Goal: Information Seeking & Learning: Learn about a topic

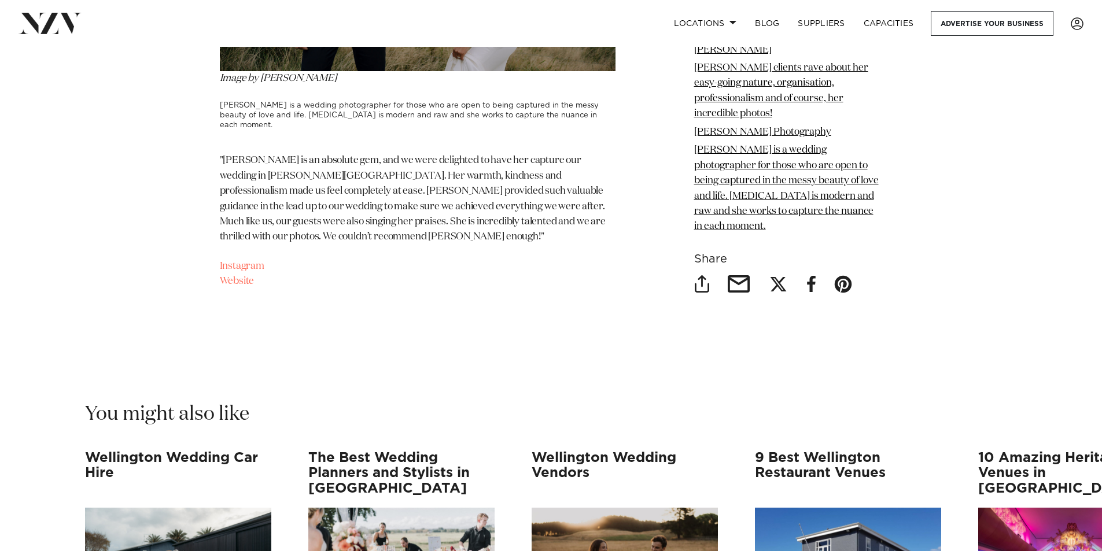
scroll to position [9686, 0]
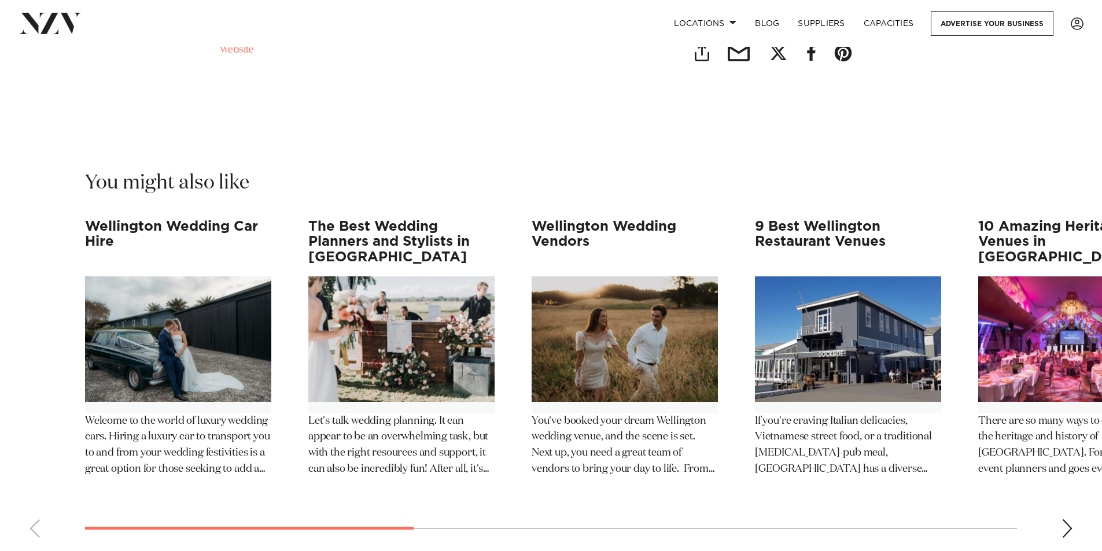
click at [403, 478] on swiper-container "Wellington Wedding Car Hire Welcome to the world of luxury wedding cars. Hiring…" at bounding box center [551, 383] width 1102 height 328
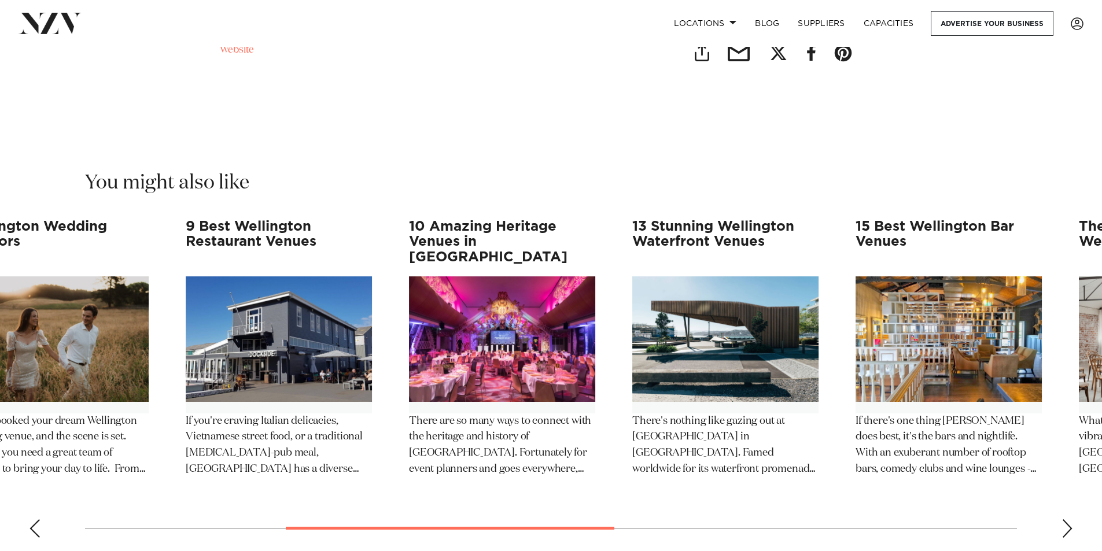
click at [556, 527] on div at bounding box center [450, 528] width 329 height 3
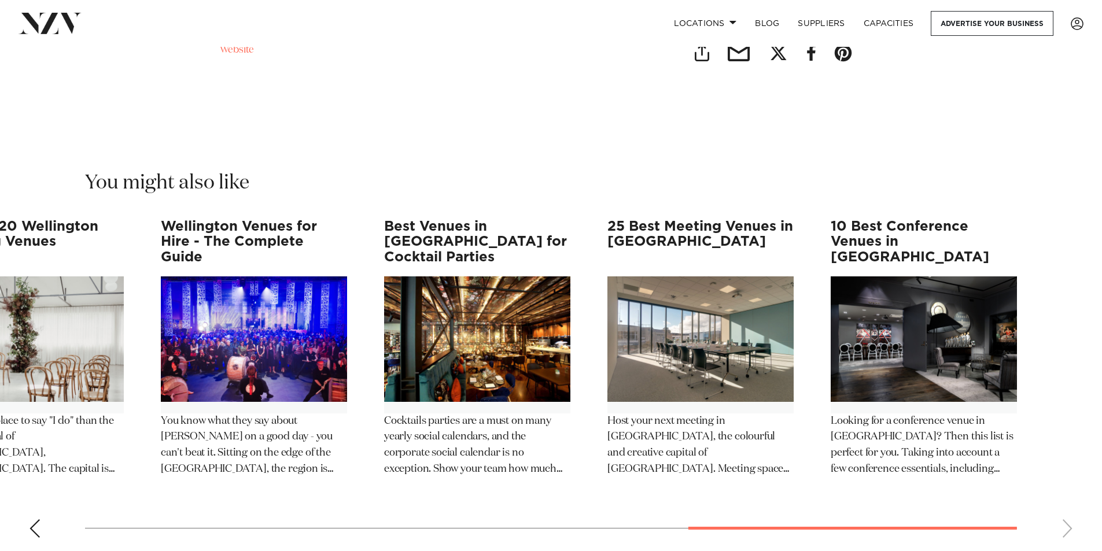
click at [986, 468] on swiper-container "Wellington Wedding Car Hire Welcome to the world of luxury wedding cars. Hiring…" at bounding box center [551, 383] width 1102 height 328
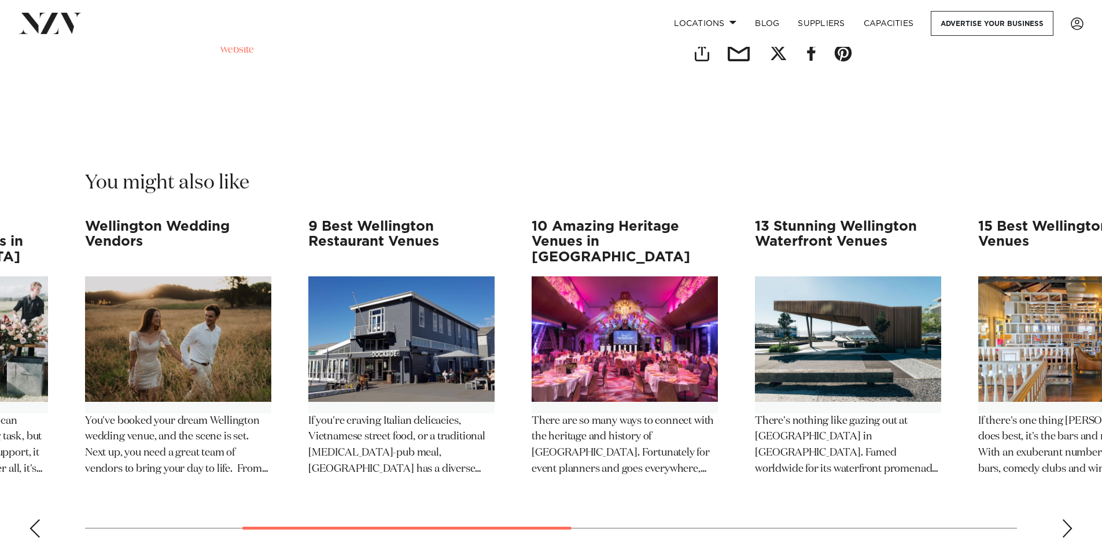
click at [28, 480] on swiper-container "Wellington Wedding Car Hire Welcome to the world of luxury wedding cars. Hiring…" at bounding box center [551, 383] width 1102 height 328
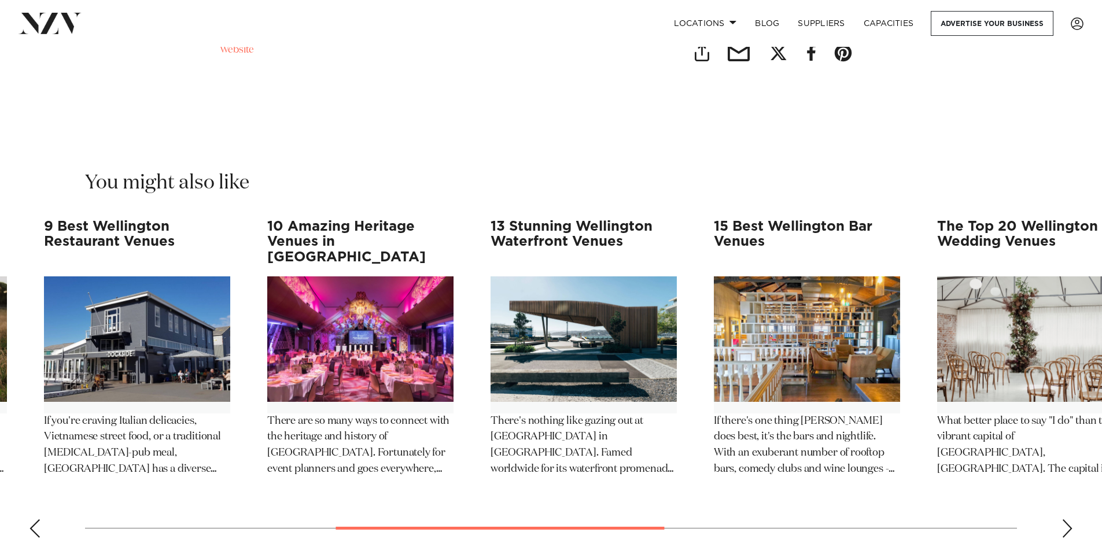
click at [1, 477] on swiper-container "Wellington Wedding Car Hire Welcome to the world of luxury wedding cars. Hiring…" at bounding box center [551, 383] width 1102 height 328
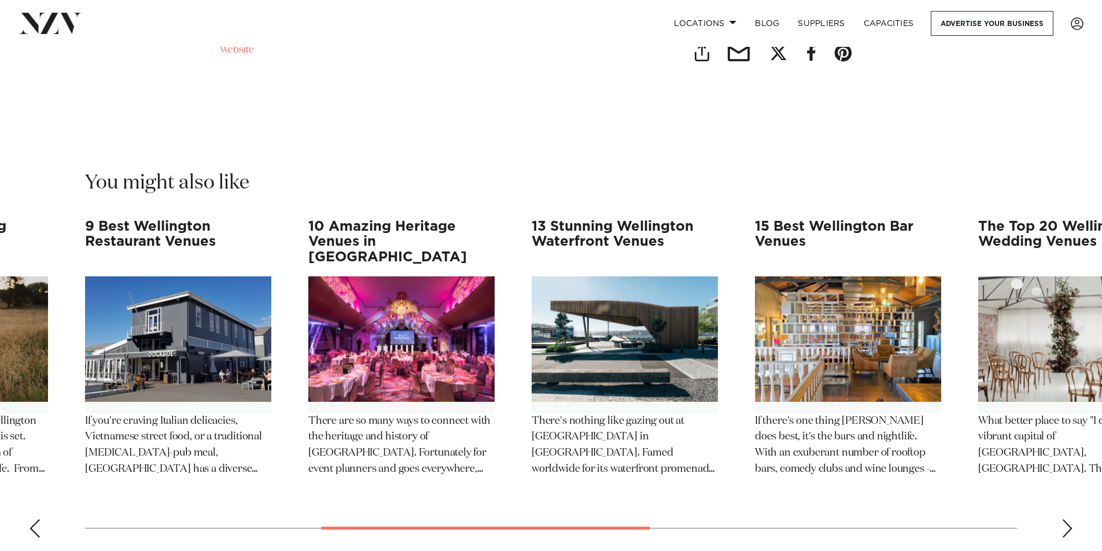
click at [1060, 477] on swiper-container "Wellington Wedding Car Hire Welcome to the world of luxury wedding cars. Hiring…" at bounding box center [551, 383] width 1102 height 328
click at [1071, 519] on div "Next slide" at bounding box center [1067, 528] width 12 height 19
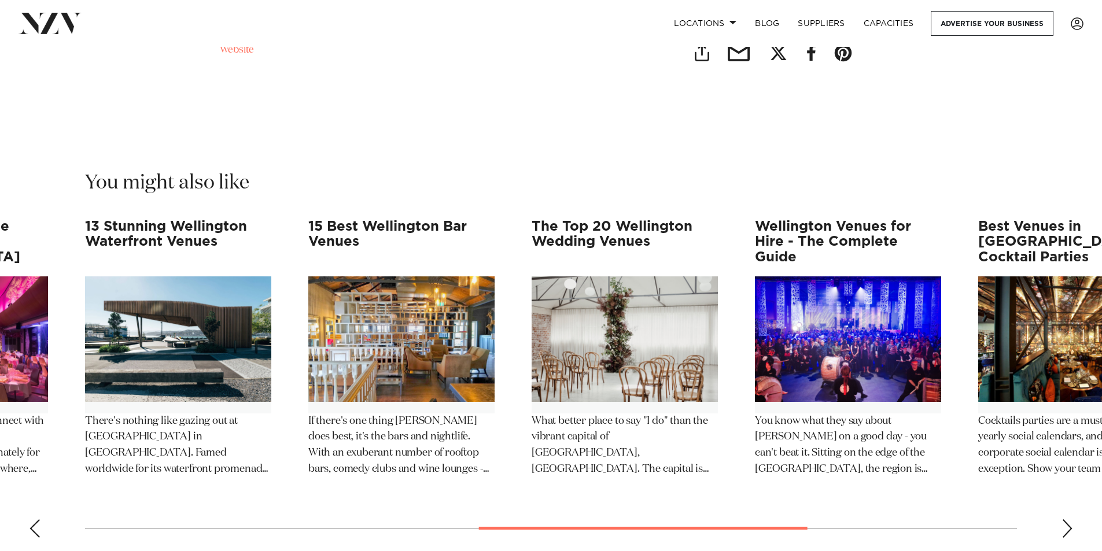
click at [1071, 519] on div "Next slide" at bounding box center [1067, 528] width 12 height 19
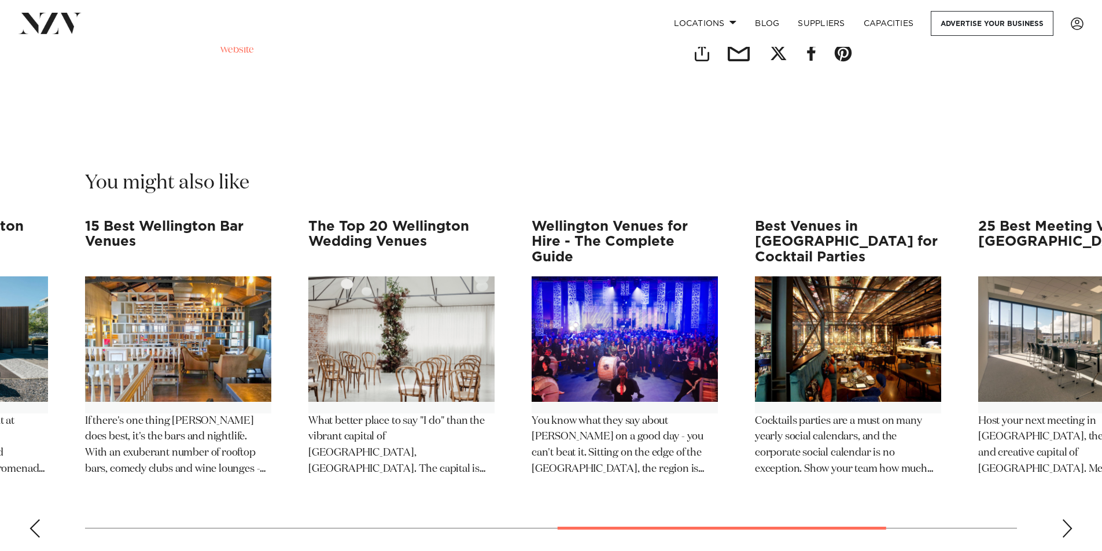
click at [1071, 519] on div "Next slide" at bounding box center [1067, 528] width 12 height 19
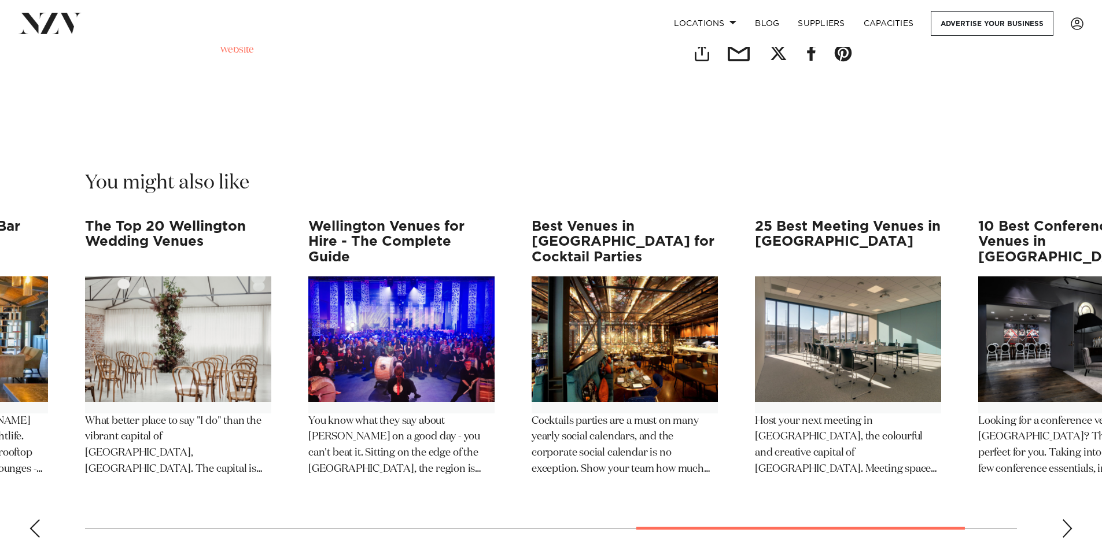
click at [31, 489] on swiper-container "Wellington Wedding Car Hire Welcome to the world of luxury wedding cars. Hiring…" at bounding box center [551, 383] width 1102 height 328
click at [33, 488] on swiper-container "Wellington Wedding Car Hire Welcome to the world of luxury wedding cars. Hiring…" at bounding box center [551, 383] width 1102 height 328
click at [32, 486] on swiper-container "Wellington Wedding Car Hire Welcome to the world of luxury wedding cars. Hiring…" at bounding box center [551, 383] width 1102 height 328
click at [31, 519] on div "Previous slide" at bounding box center [35, 528] width 12 height 19
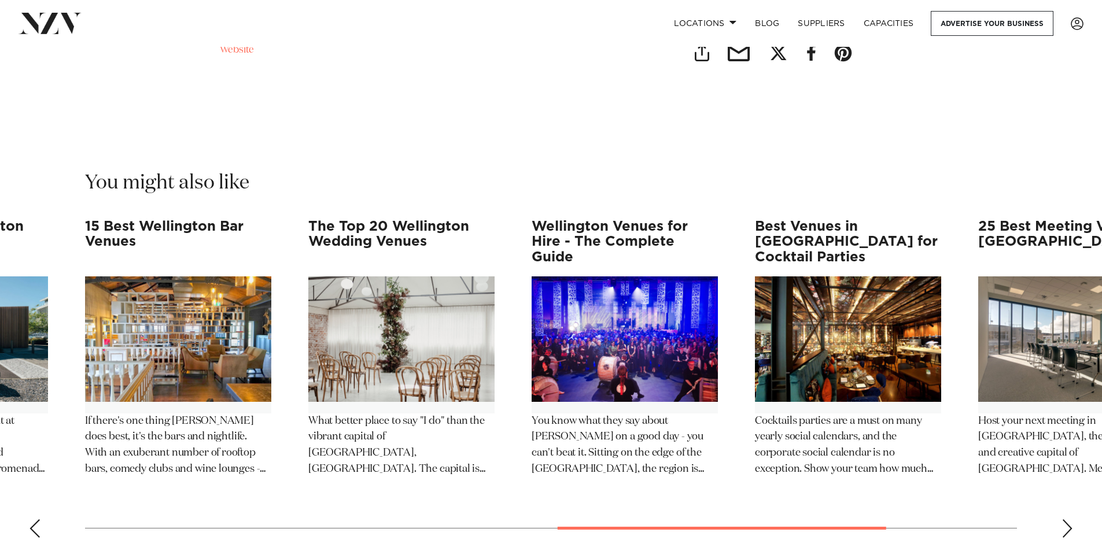
click at [31, 519] on div "Previous slide" at bounding box center [35, 528] width 12 height 19
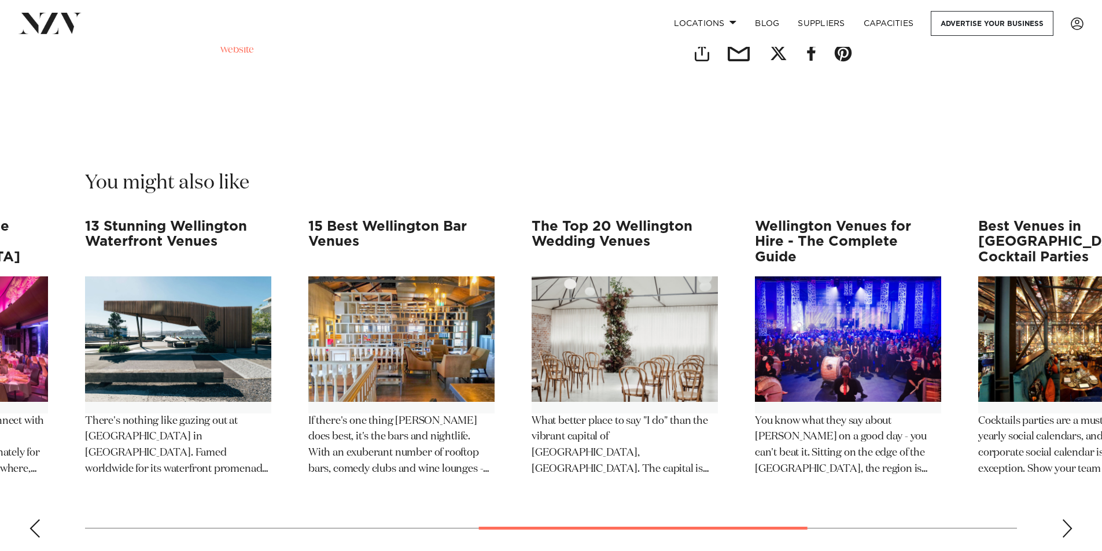
click at [31, 519] on div "Previous slide" at bounding box center [35, 528] width 12 height 19
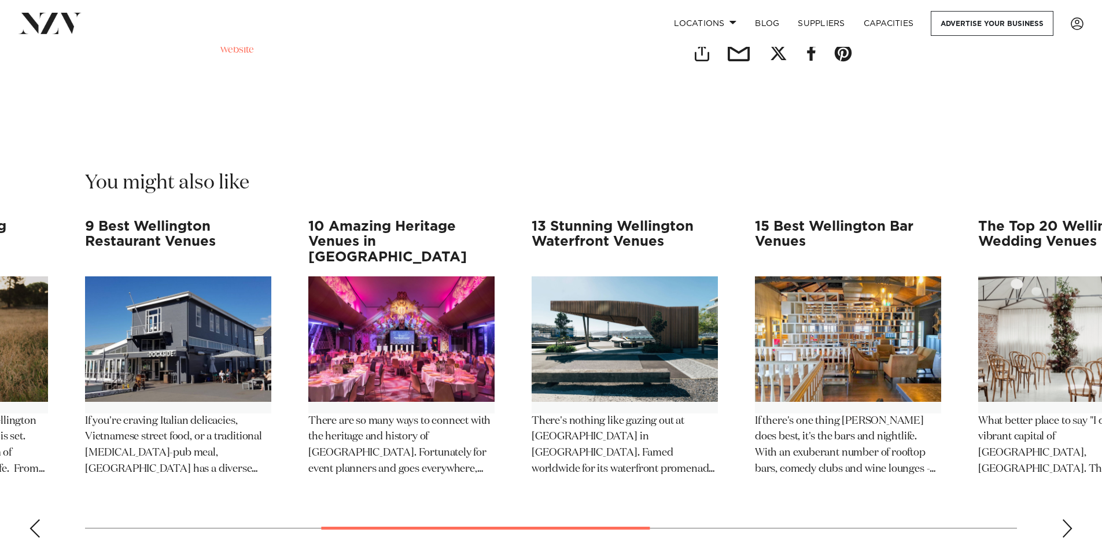
click at [31, 519] on div "Previous slide" at bounding box center [35, 528] width 12 height 19
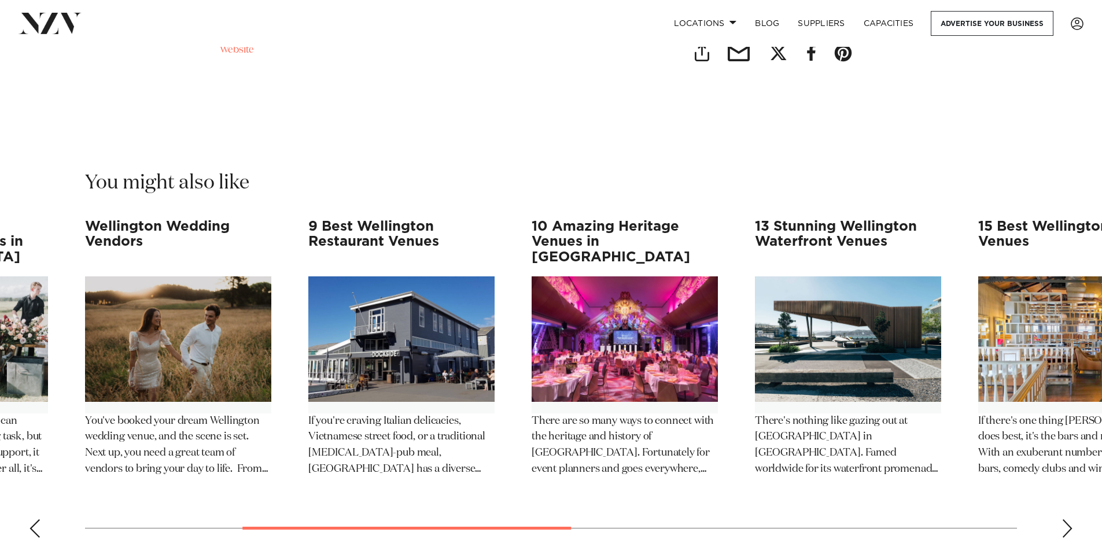
click at [31, 519] on div "Previous slide" at bounding box center [35, 528] width 12 height 19
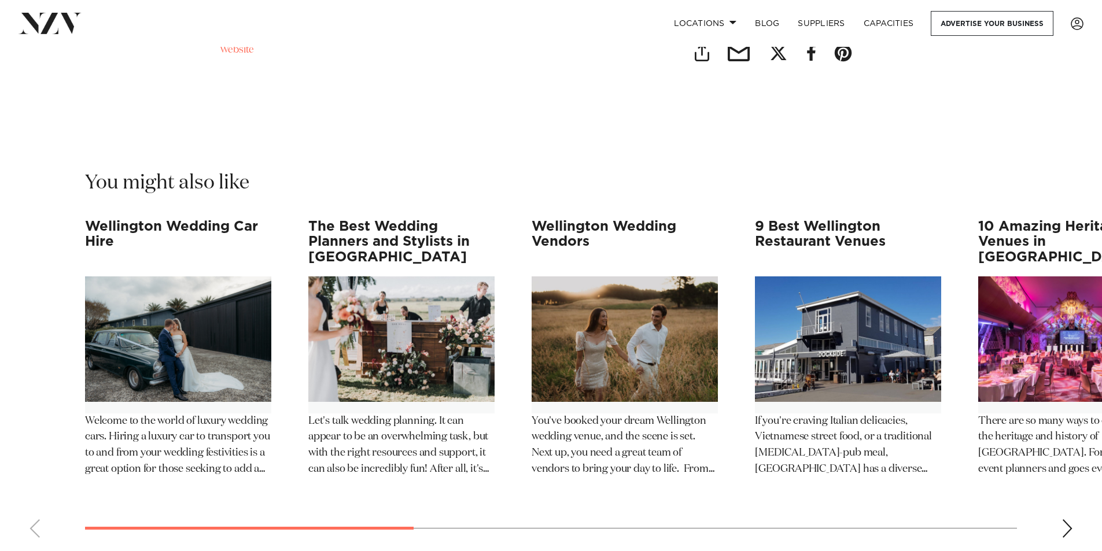
click at [31, 477] on swiper-container "Wellington Wedding Car Hire Welcome to the world of luxury wedding cars. Hiring…" at bounding box center [551, 383] width 1102 height 328
click at [366, 276] on img "2 / 12" at bounding box center [401, 338] width 186 height 125
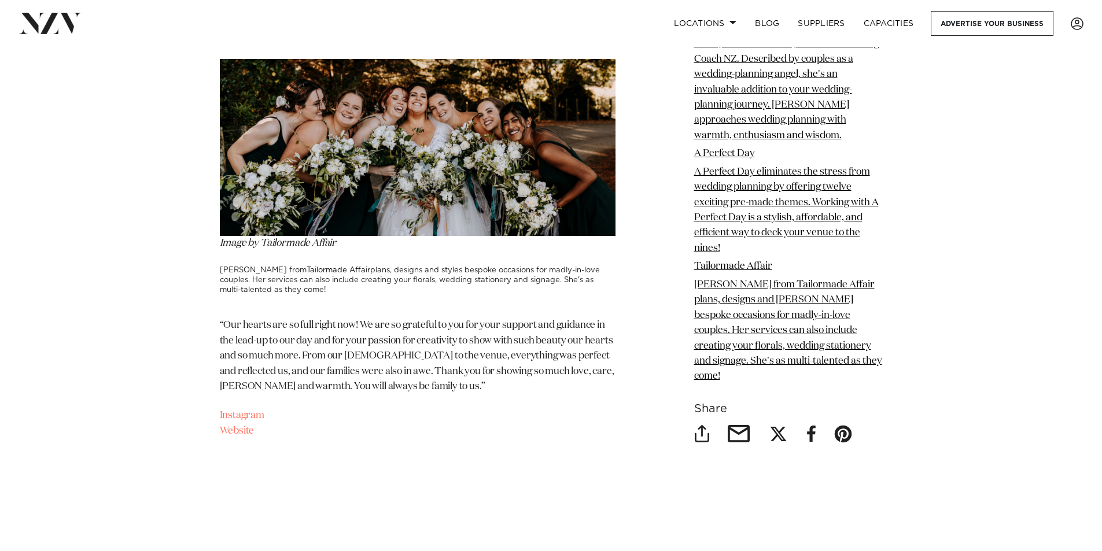
scroll to position [3470, 0]
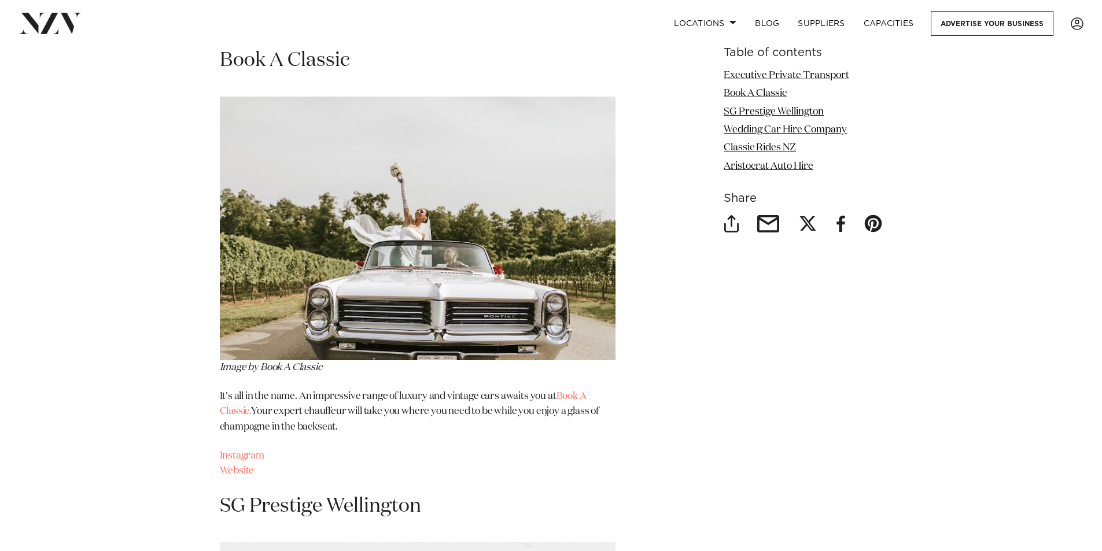
scroll to position [810, 0]
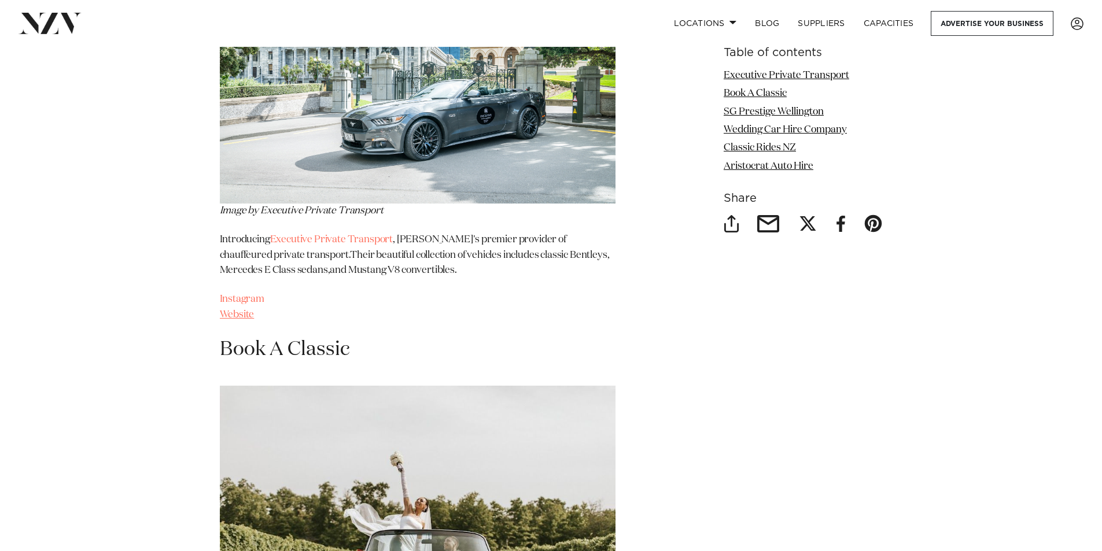
click at [238, 311] on link "Website" at bounding box center [237, 315] width 35 height 10
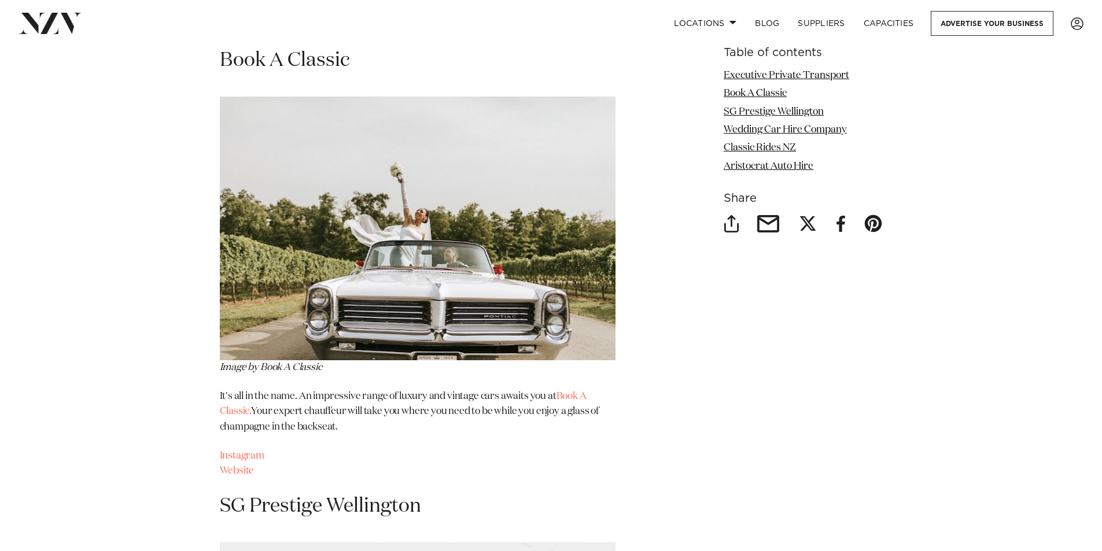
scroll to position [1157, 0]
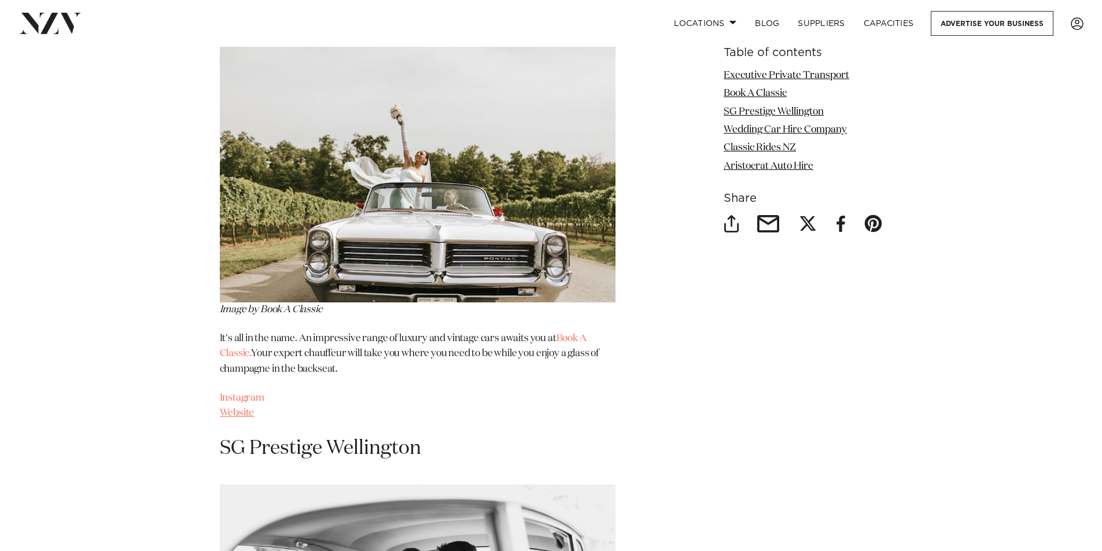
click at [234, 410] on link "Website" at bounding box center [237, 413] width 35 height 10
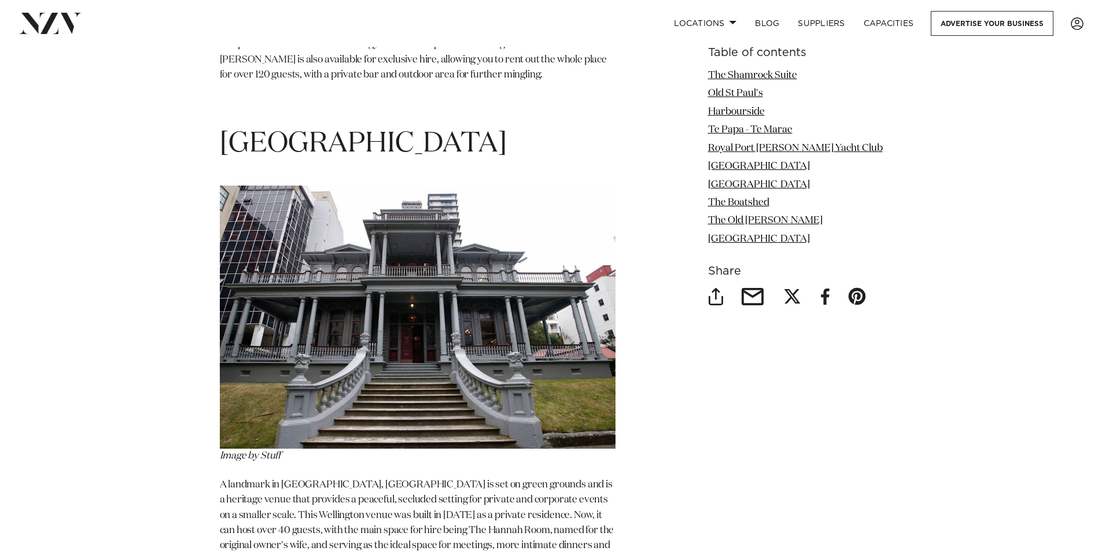
scroll to position [6420, 0]
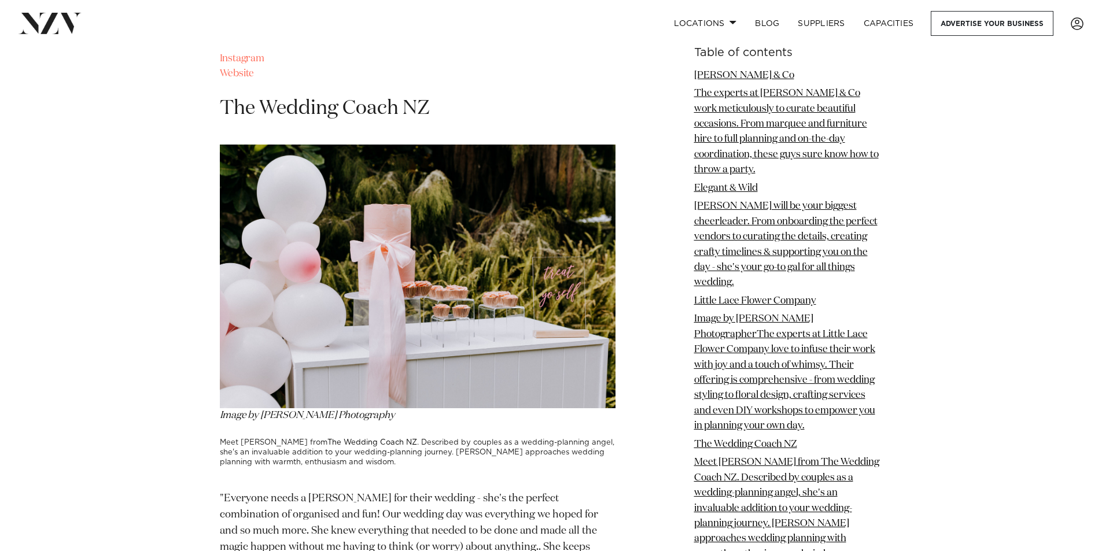
scroll to position [2256, 0]
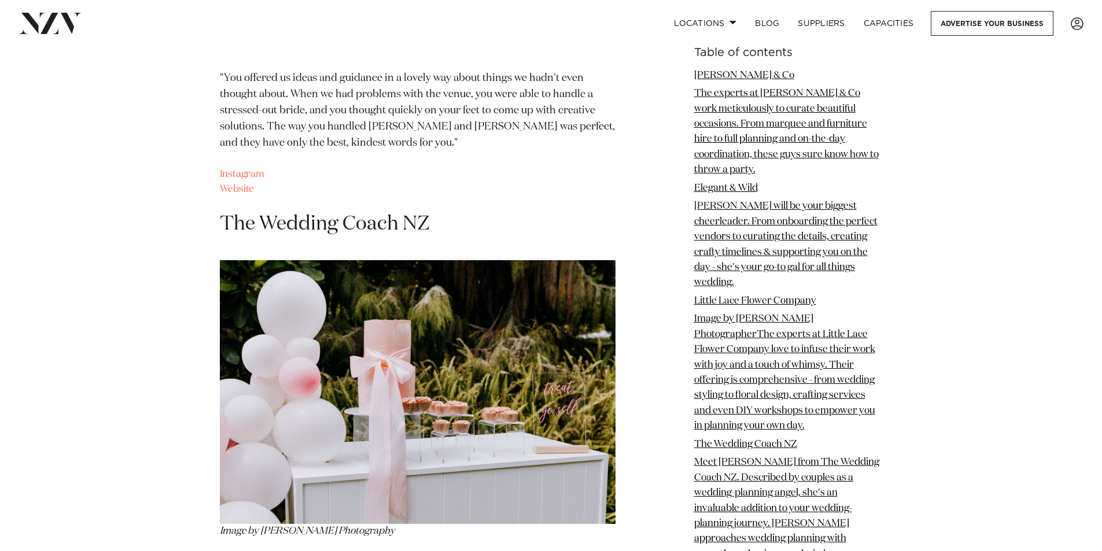
click at [60, 15] on img at bounding box center [50, 23] width 63 height 21
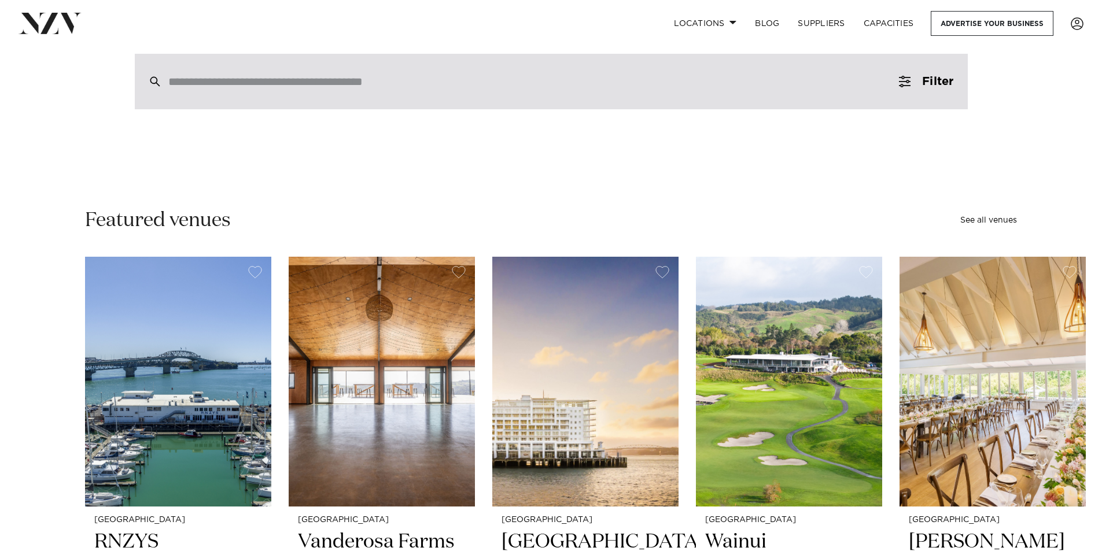
click at [232, 78] on input "search" at bounding box center [526, 81] width 717 height 13
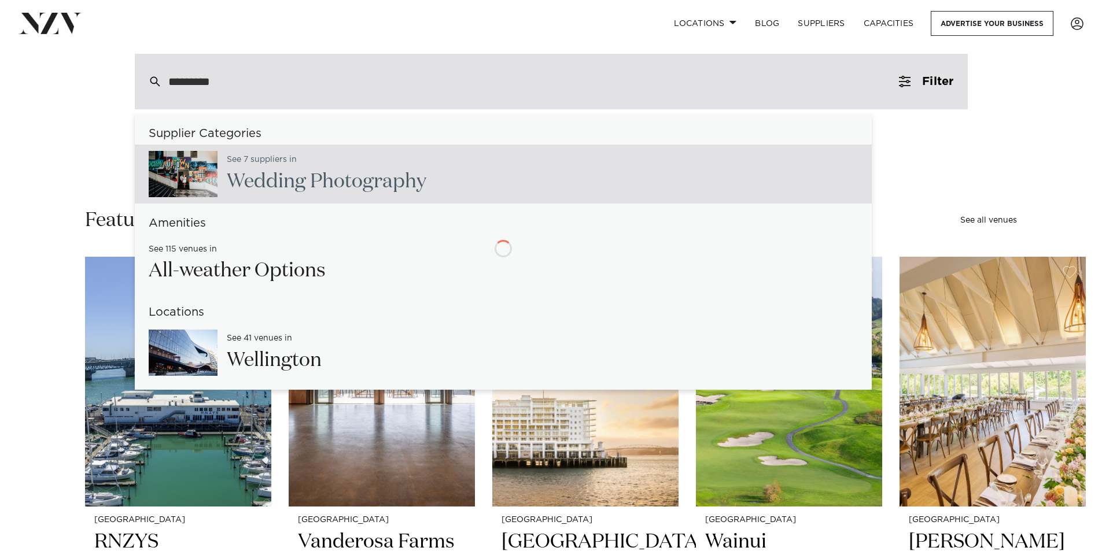
type input "**********"
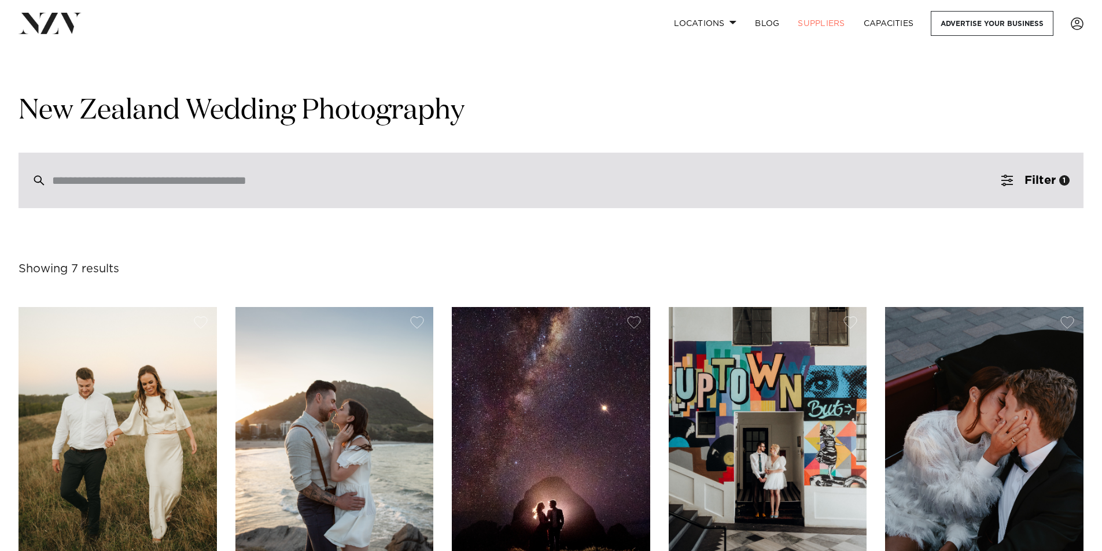
click at [339, 186] on input "search" at bounding box center [526, 180] width 949 height 13
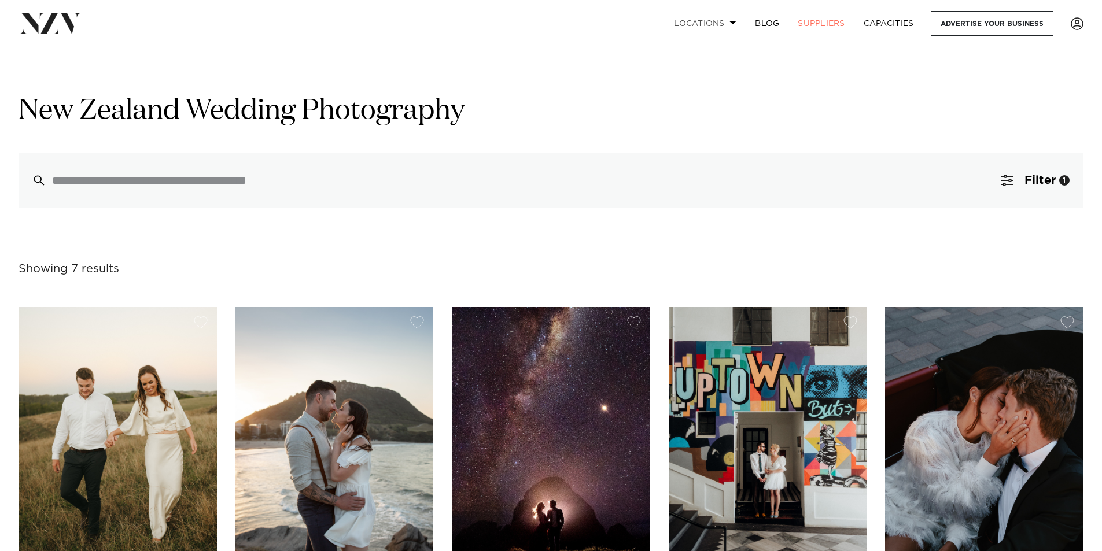
click at [721, 27] on link "Locations" at bounding box center [705, 23] width 81 height 25
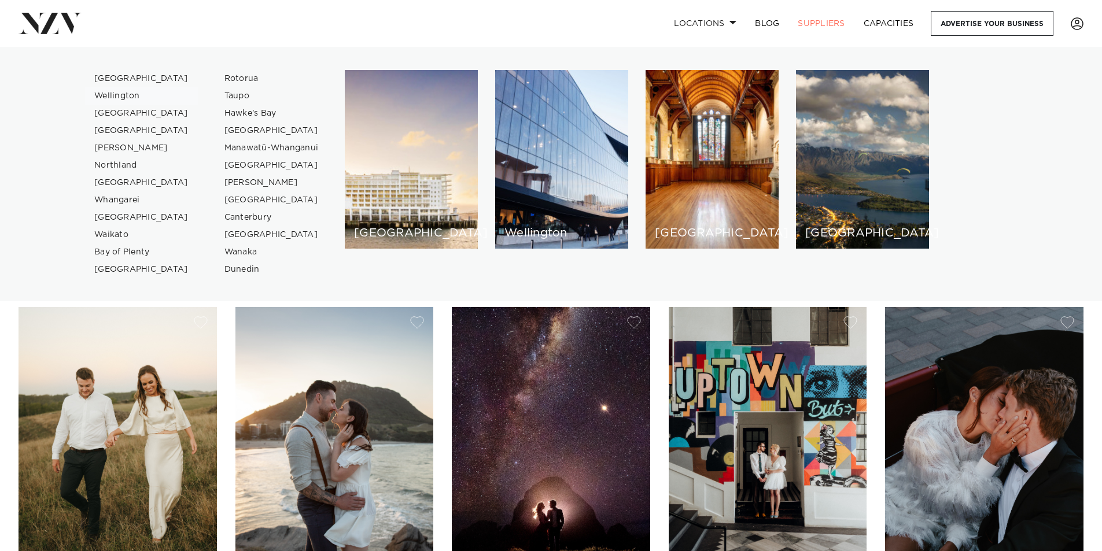
click at [133, 95] on link "Wellington" at bounding box center [141, 95] width 113 height 17
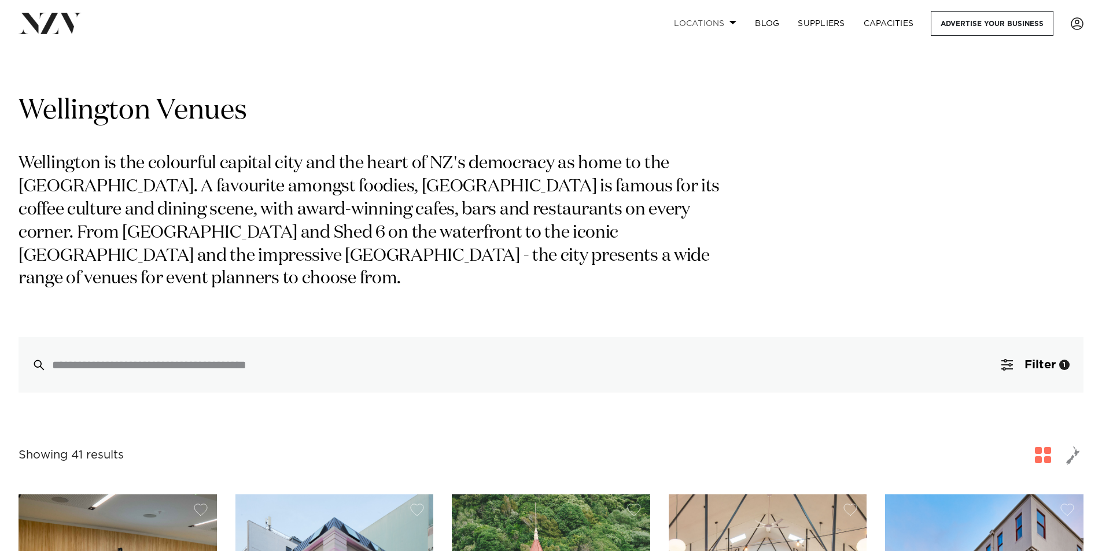
click at [726, 28] on link "Locations" at bounding box center [705, 23] width 81 height 25
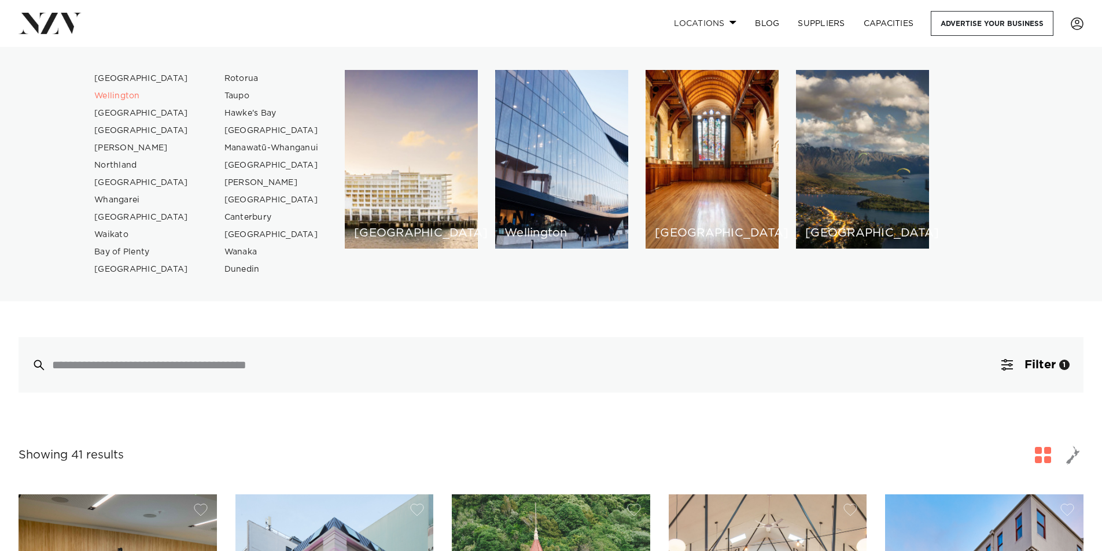
click at [726, 28] on link "Locations" at bounding box center [705, 23] width 81 height 25
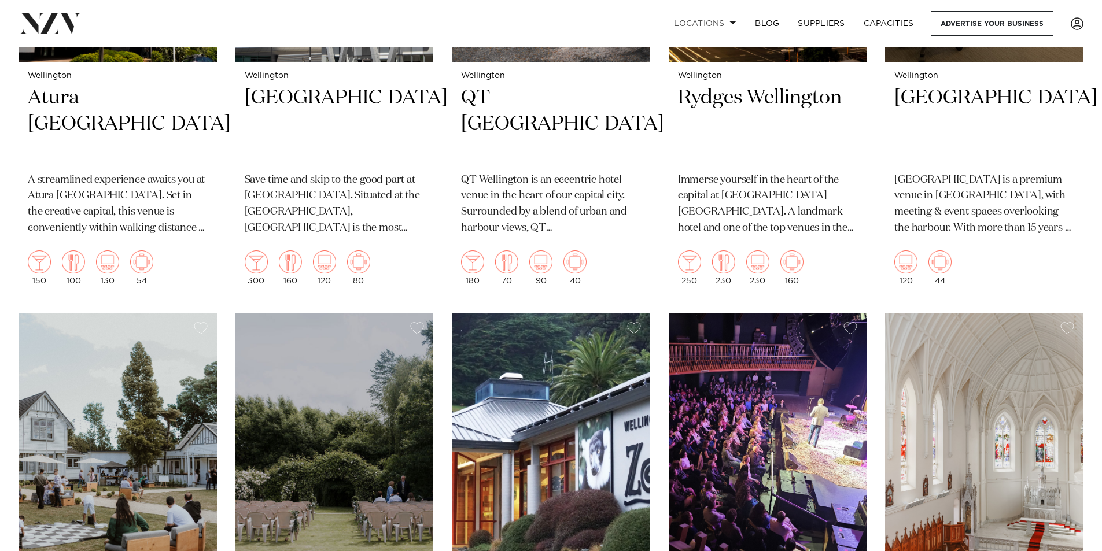
scroll to position [1446, 0]
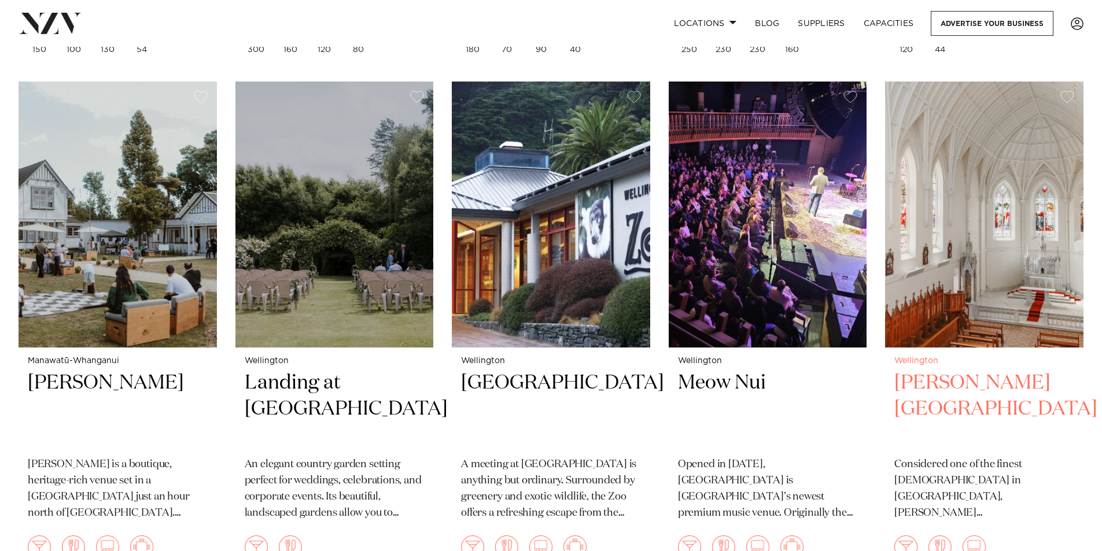
click at [1029, 304] on img at bounding box center [984, 215] width 198 height 266
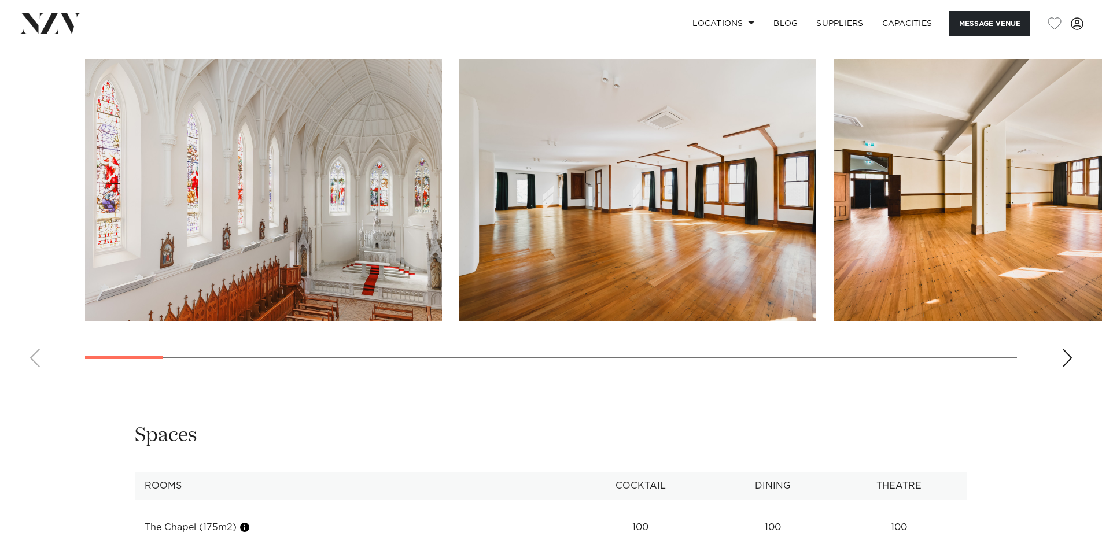
scroll to position [1157, 0]
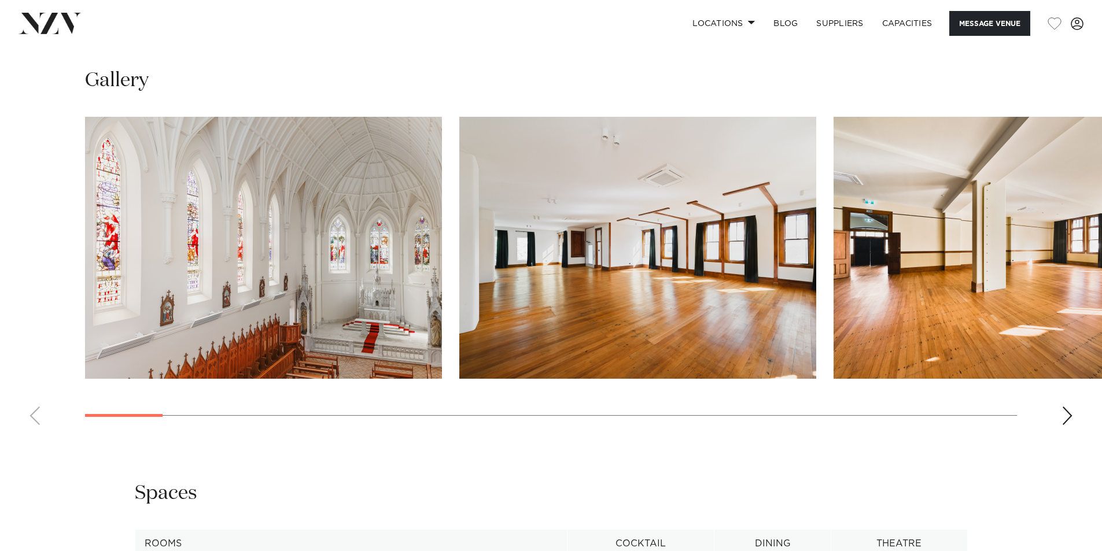
click at [1071, 414] on div "Next slide" at bounding box center [1067, 416] width 12 height 19
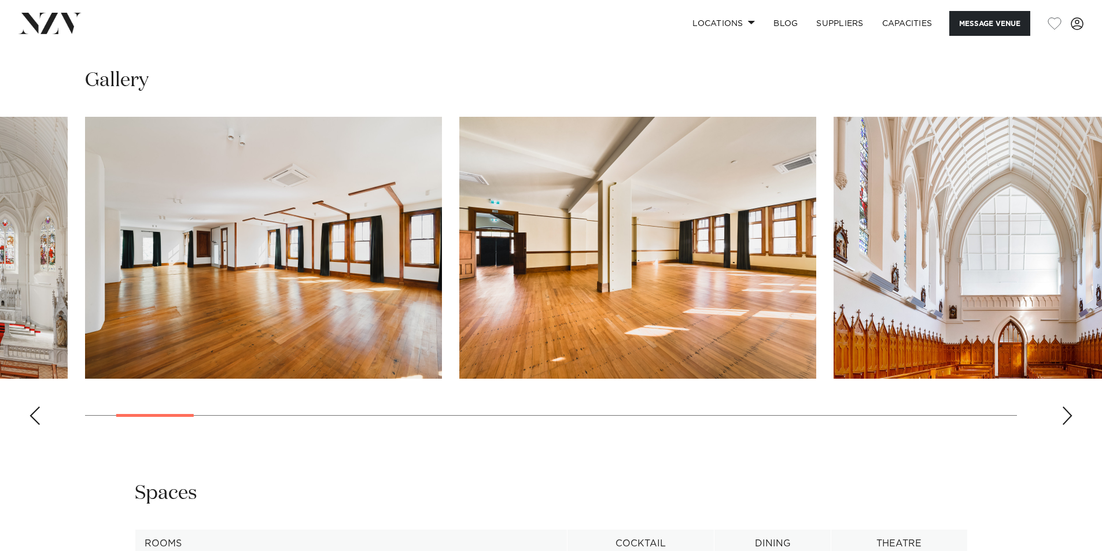
click at [1071, 414] on div "Next slide" at bounding box center [1067, 416] width 12 height 19
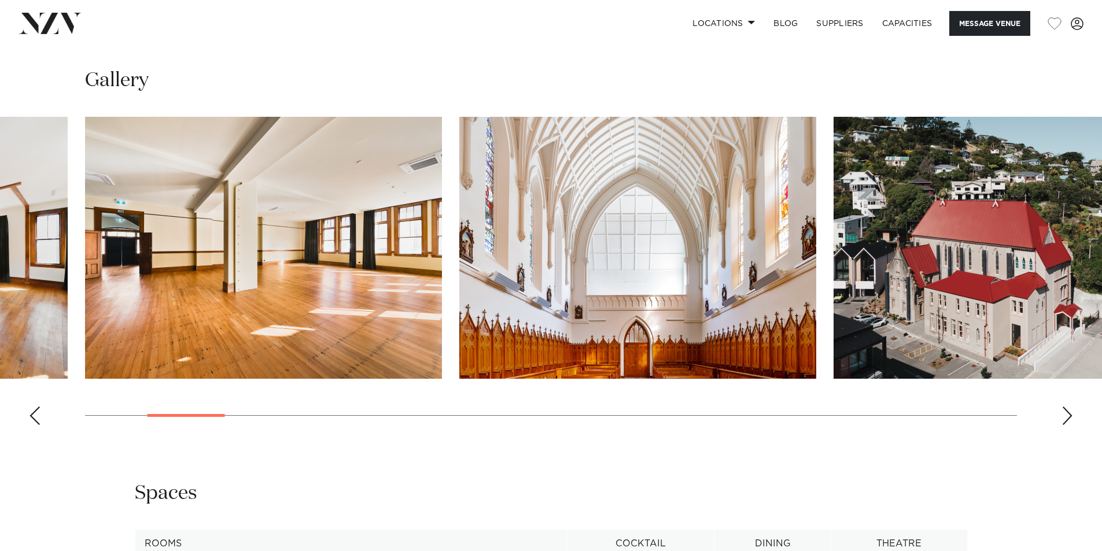
click at [1071, 414] on div "Next slide" at bounding box center [1067, 416] width 12 height 19
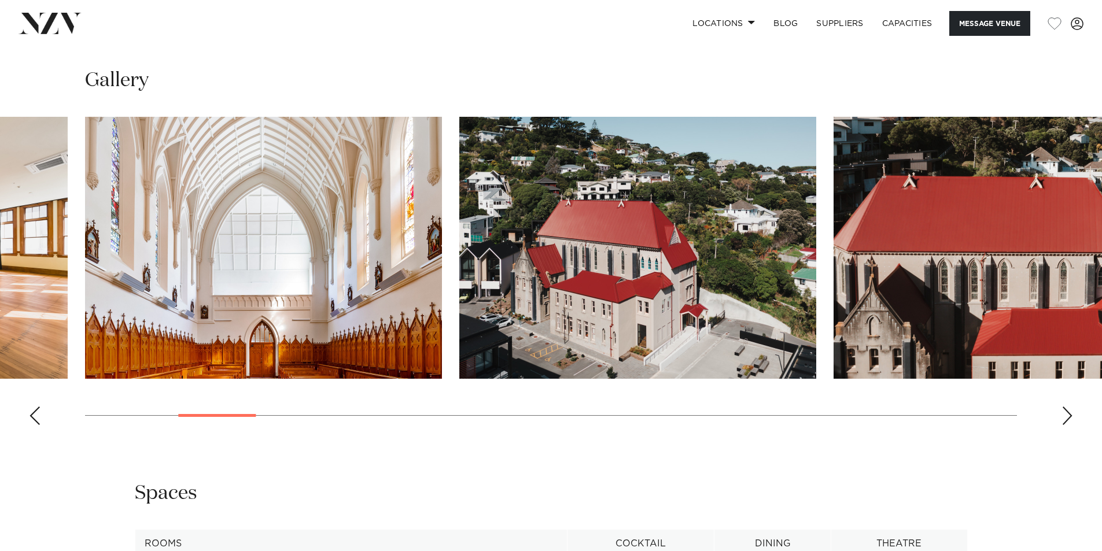
click at [1071, 414] on div "Next slide" at bounding box center [1067, 416] width 12 height 19
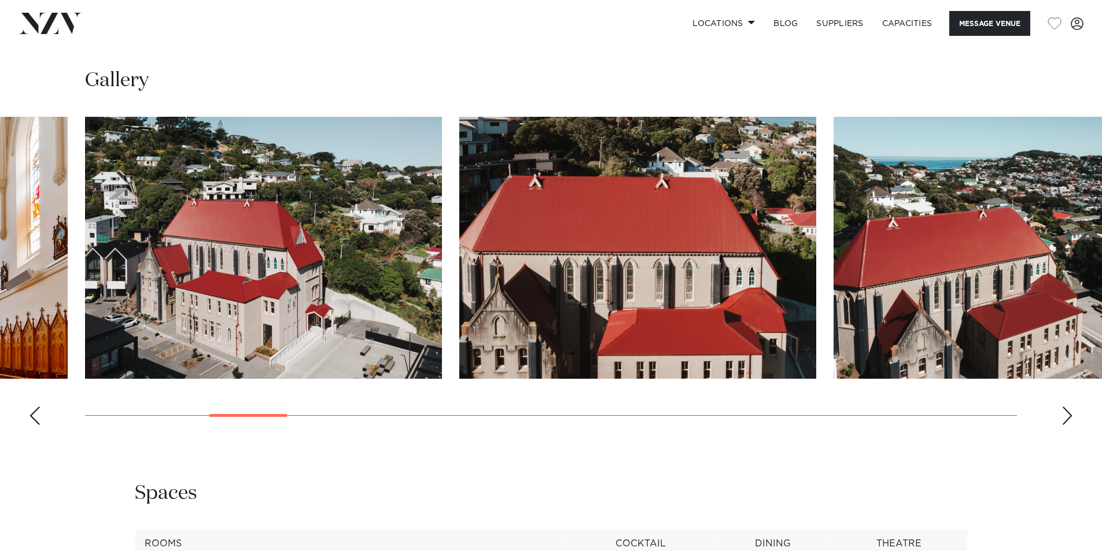
click at [1071, 414] on div "Next slide" at bounding box center [1067, 416] width 12 height 19
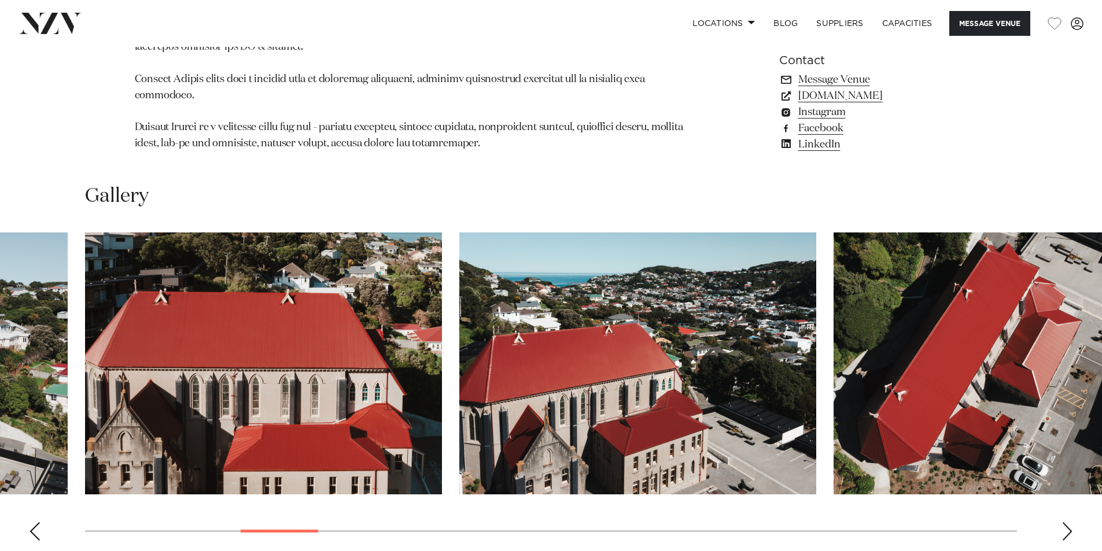
scroll to position [694, 0]
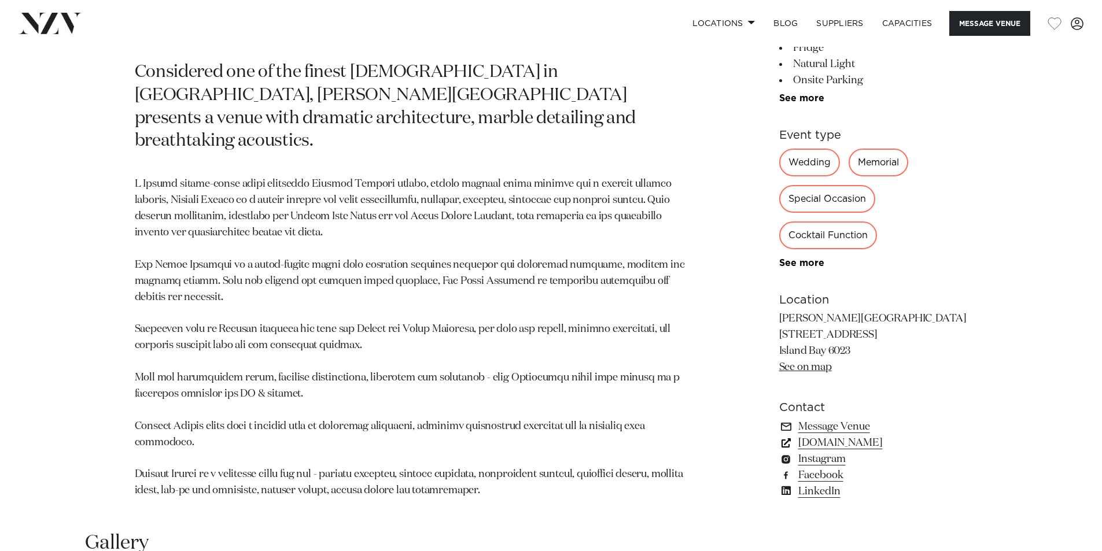
click at [900, 442] on link "www.erskinechapel.co.nz" at bounding box center [873, 442] width 189 height 16
